Goal: Task Accomplishment & Management: Manage account settings

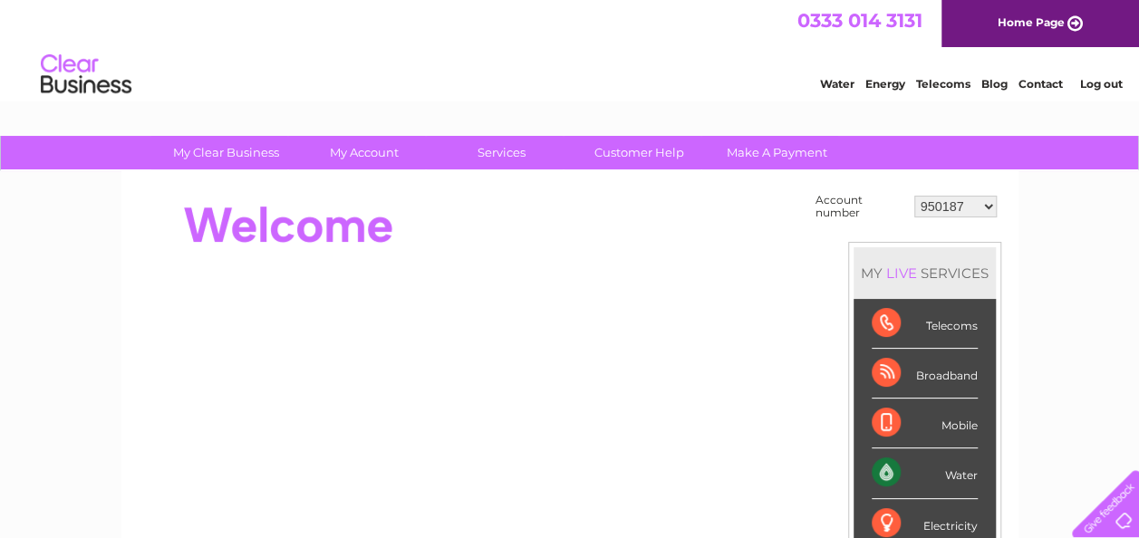
click at [969, 216] on select "950187 30302507" at bounding box center [955, 207] width 82 height 22
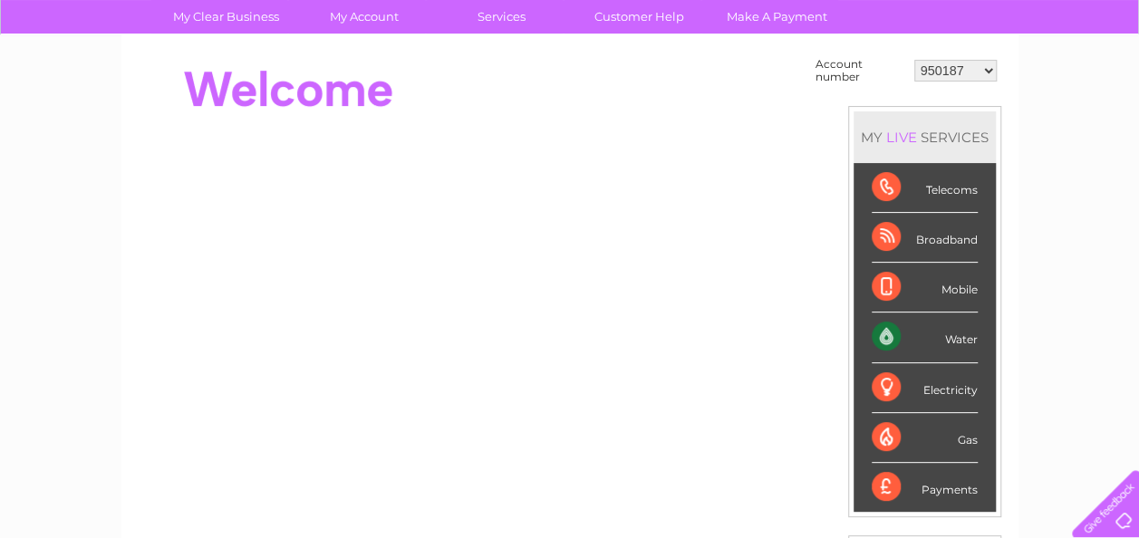
scroll to position [124, 0]
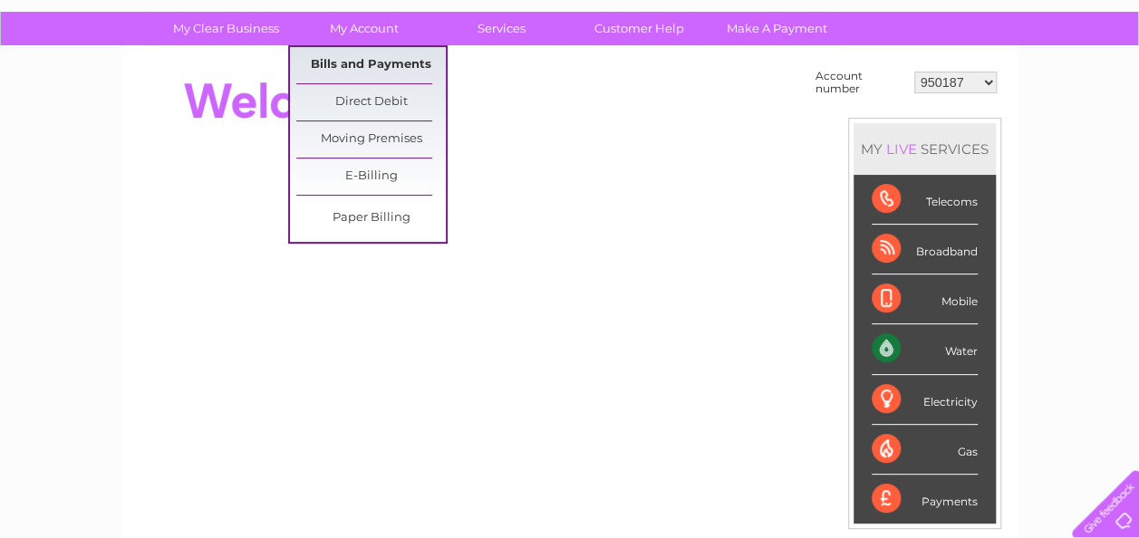
click at [389, 65] on link "Bills and Payments" at bounding box center [370, 65] width 149 height 36
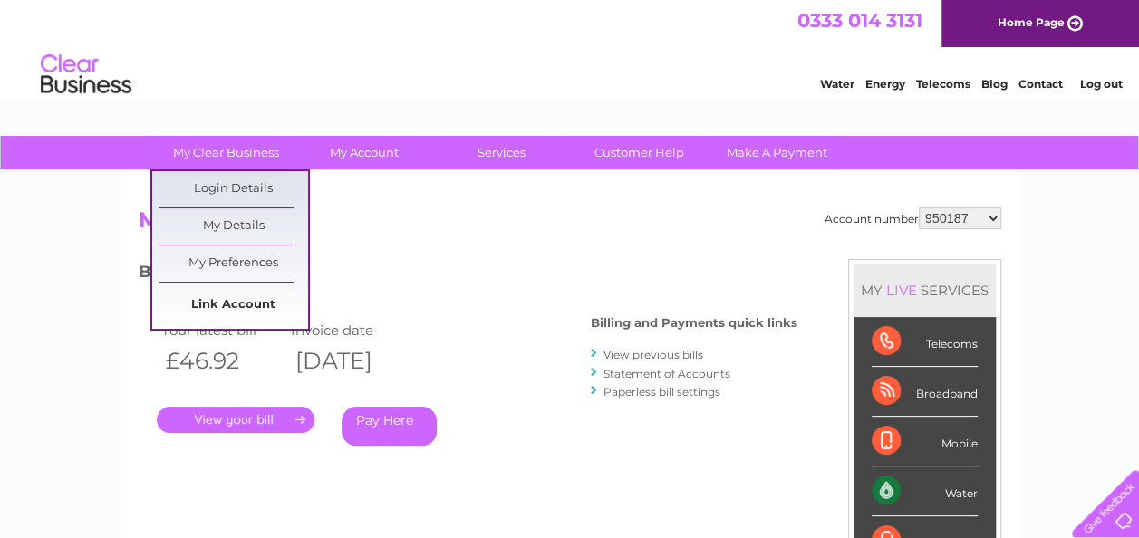
click at [244, 303] on link "Link Account" at bounding box center [233, 305] width 149 height 36
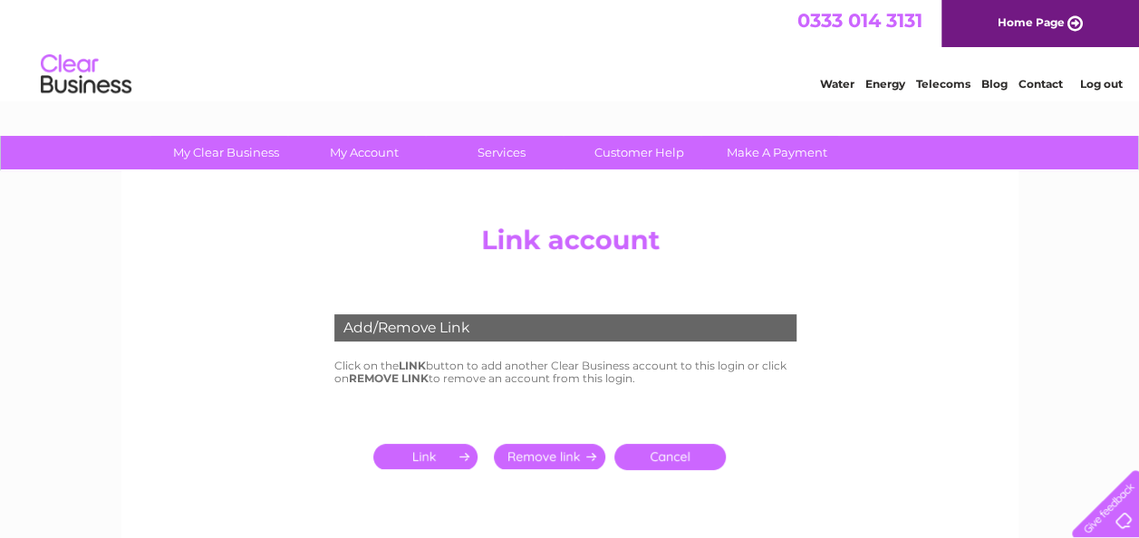
click at [438, 455] on input "submit" at bounding box center [428, 456] width 111 height 25
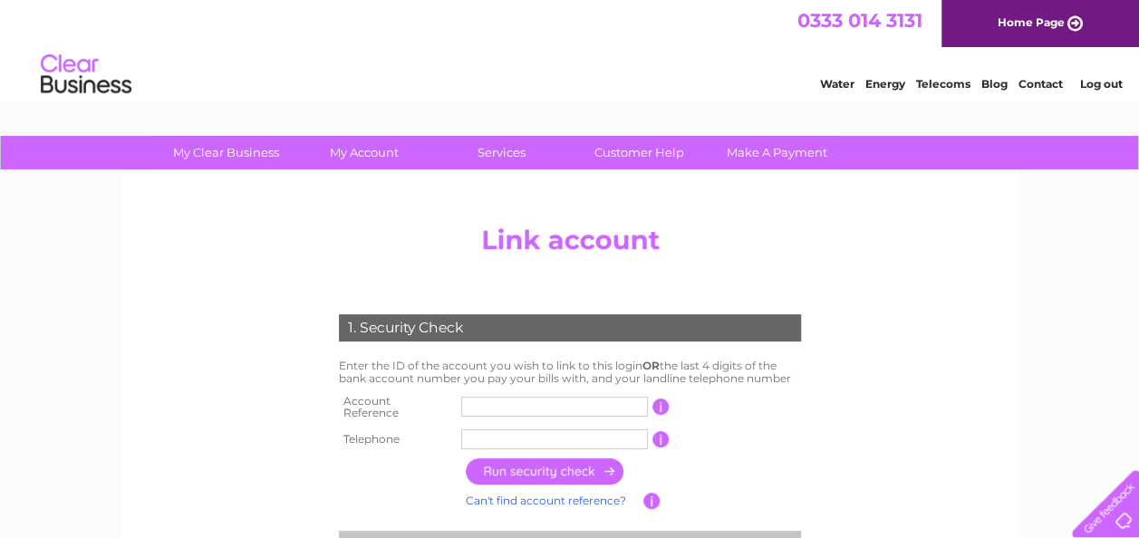
click at [551, 409] on input "text" at bounding box center [554, 407] width 187 height 20
click at [525, 406] on input "text" at bounding box center [554, 407] width 187 height 20
click at [520, 402] on input "text" at bounding box center [554, 407] width 187 height 20
type input "1123214"
click at [519, 433] on input "text" at bounding box center [554, 439] width 187 height 20
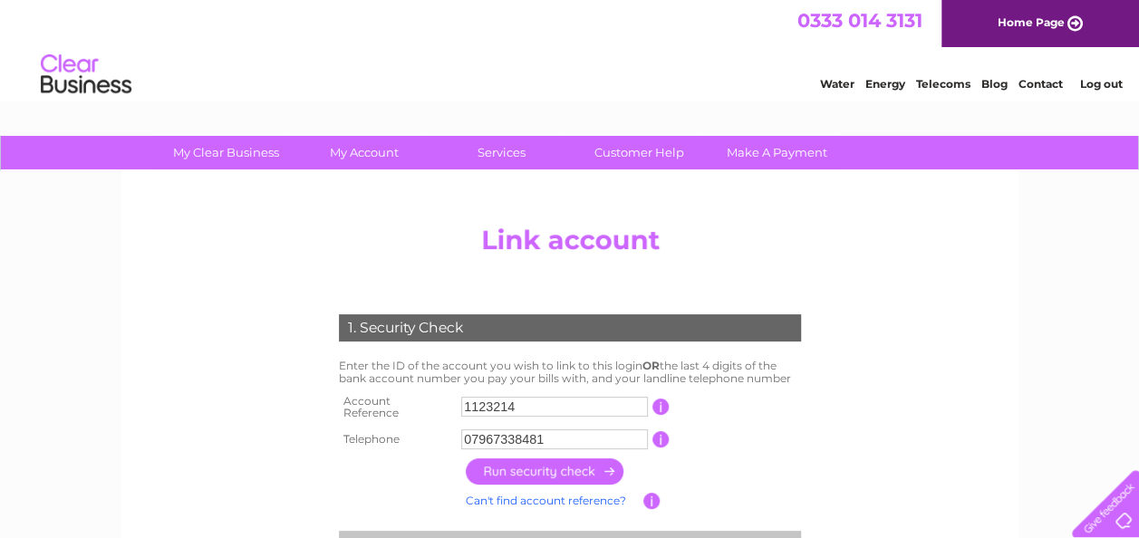
click at [535, 462] on input "button" at bounding box center [545, 471] width 159 height 26
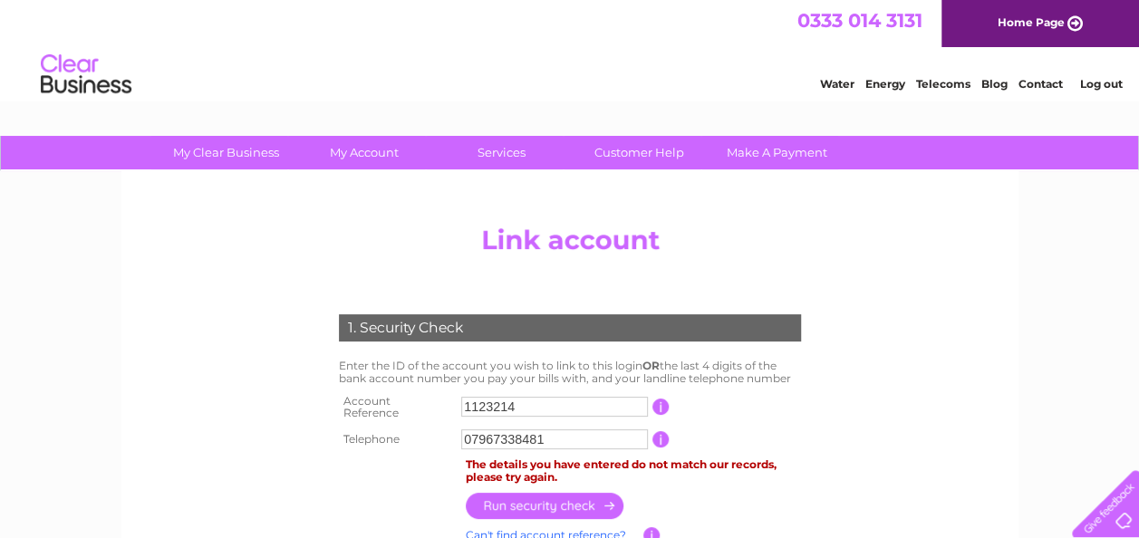
click at [529, 399] on input "1123214" at bounding box center [554, 407] width 187 height 20
click at [549, 432] on input "07967338481" at bounding box center [554, 439] width 187 height 20
type input "07967338481"
click at [551, 499] on input "button" at bounding box center [545, 506] width 159 height 26
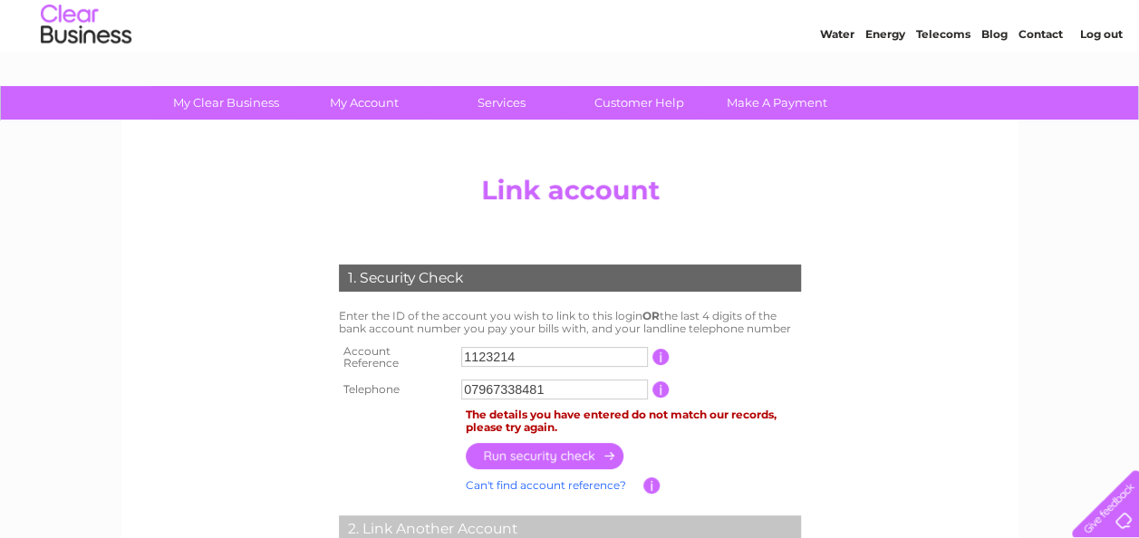
scroll to position [51, 0]
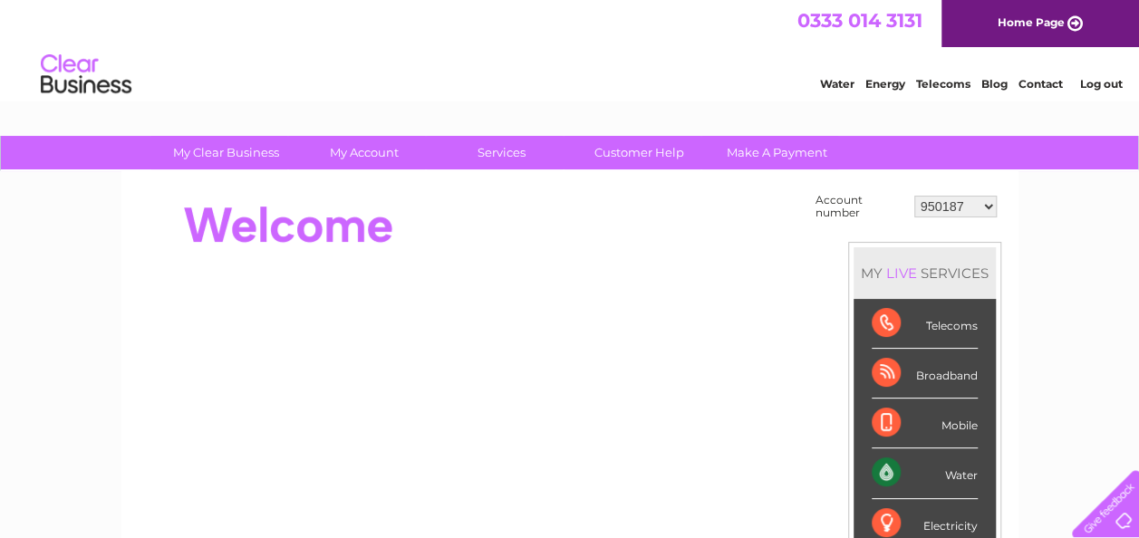
click at [967, 208] on select "950187 30302507" at bounding box center [955, 207] width 82 height 22
